Goal: Check status: Check status

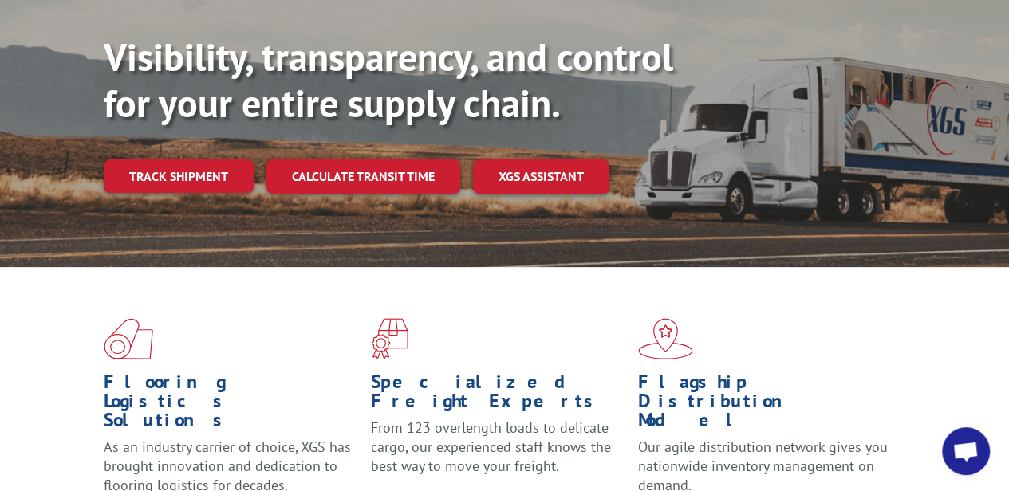
scroll to position [183, 0]
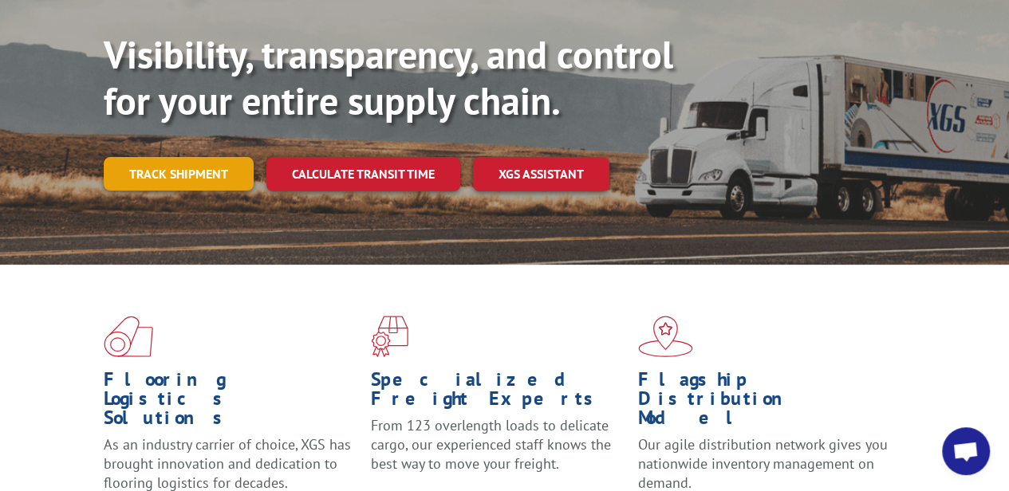
click at [167, 157] on link "Track shipment" at bounding box center [179, 173] width 150 height 33
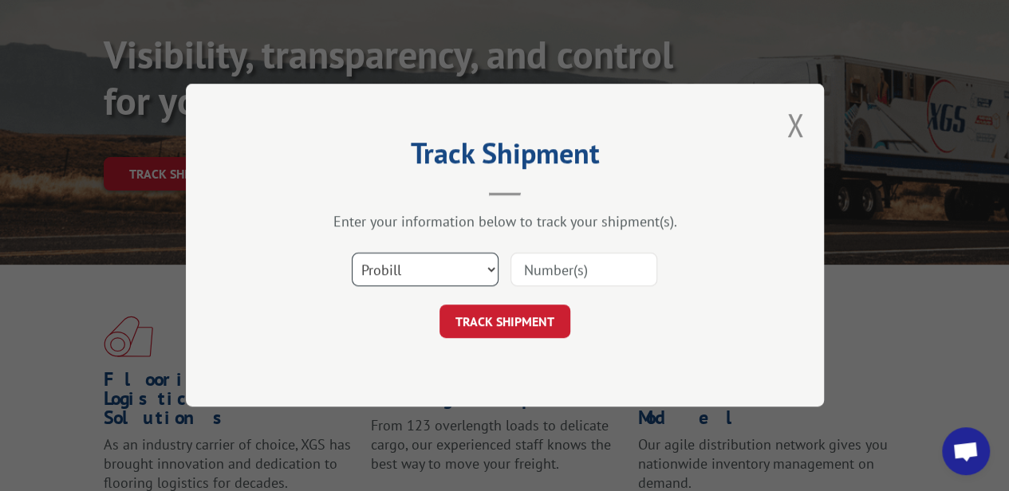
click at [497, 271] on select "Select category... Probill BOL PO" at bounding box center [425, 270] width 147 height 33
click at [491, 273] on select "Select category... Probill BOL PO" at bounding box center [425, 270] width 147 height 33
paste input "[URL][DOMAIN_NAME]"
type input "[URL][DOMAIN_NAME]"
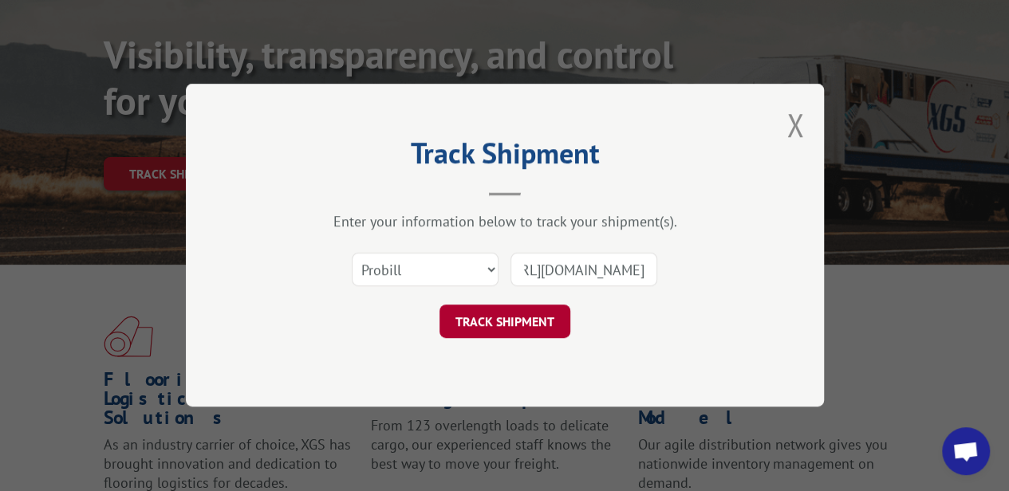
click at [496, 329] on button "TRACK SHIPMENT" at bounding box center [504, 321] width 131 height 33
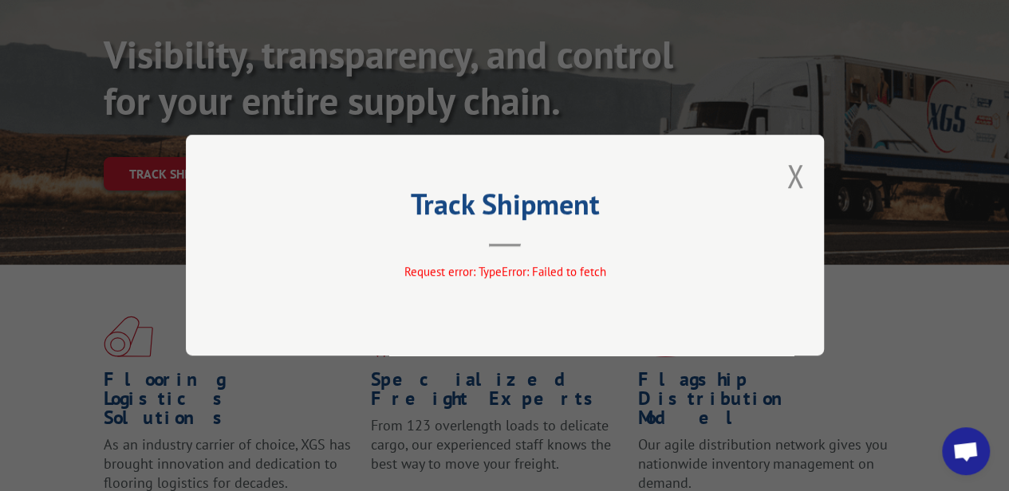
click at [561, 249] on div "Track Shipment Request error: TypeError: Failed to fetch" at bounding box center [505, 245] width 638 height 221
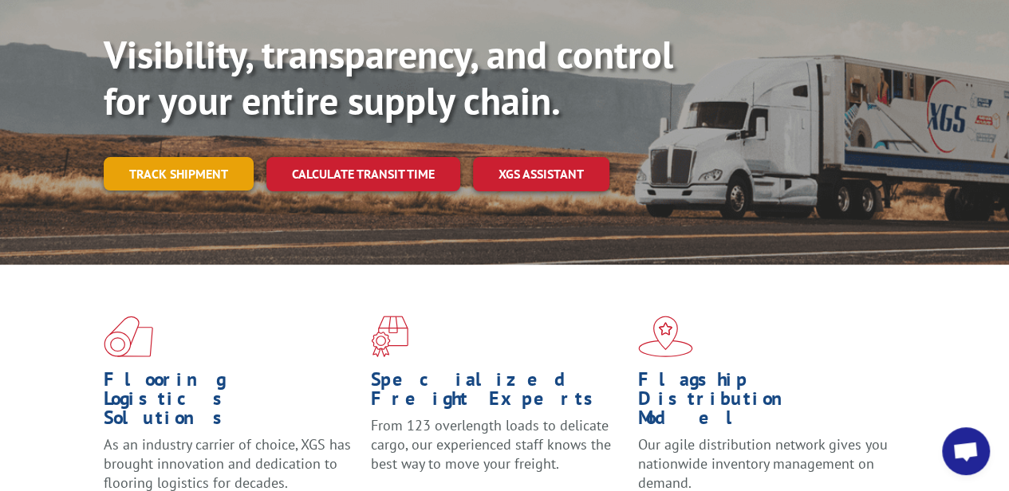
click at [177, 157] on link "Track shipment" at bounding box center [179, 173] width 150 height 33
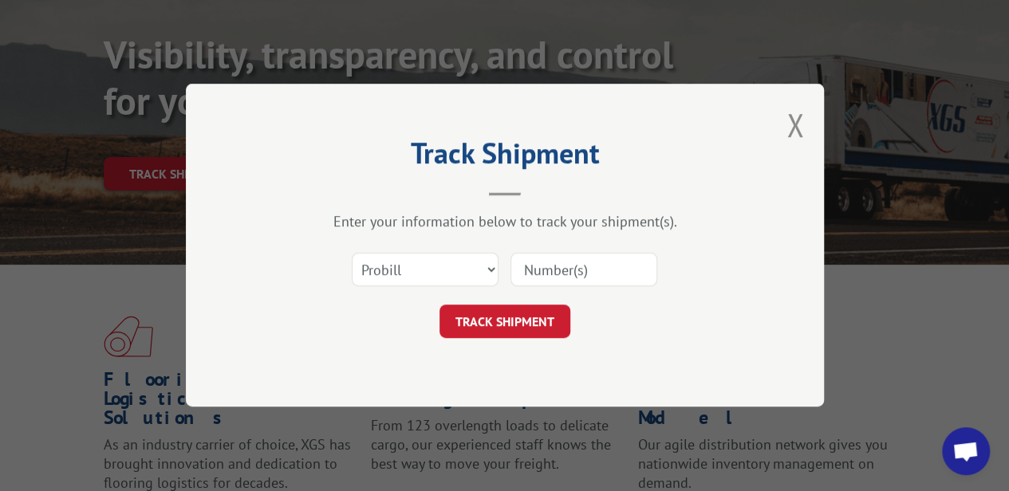
paste input "[URL][DOMAIN_NAME]"
click at [575, 266] on input "[URL][DOMAIN_NAME]" at bounding box center [583, 270] width 147 height 33
type input "16944838"
click at [504, 319] on button "TRACK SHIPMENT" at bounding box center [504, 321] width 131 height 33
